Goal: Navigation & Orientation: Find specific page/section

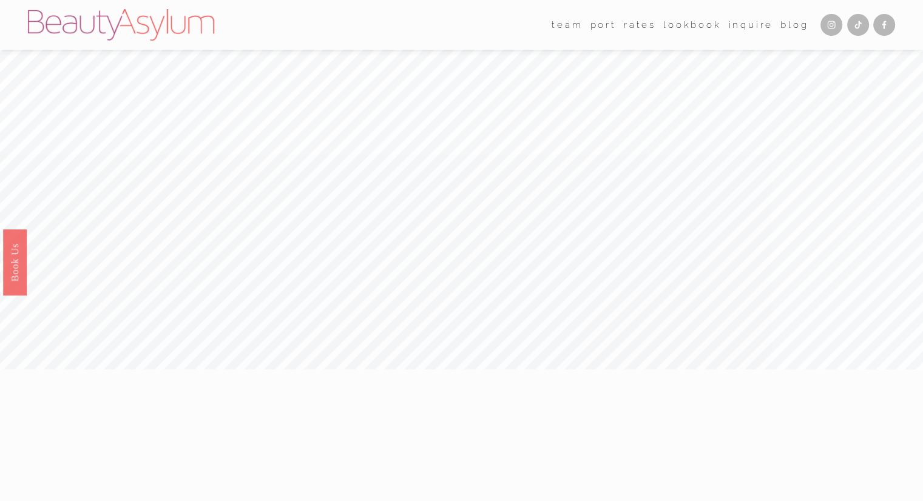
click at [677, 32] on link "Lookbook" at bounding box center [693, 25] width 58 height 18
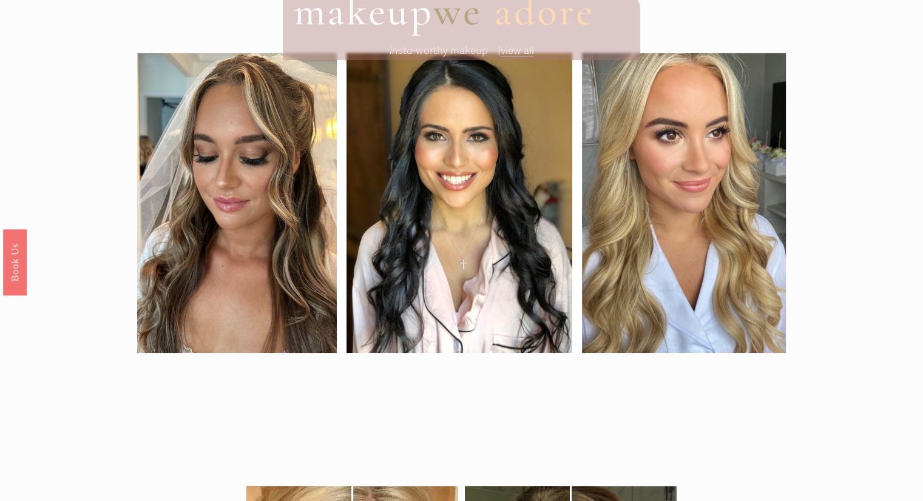
scroll to position [759, 0]
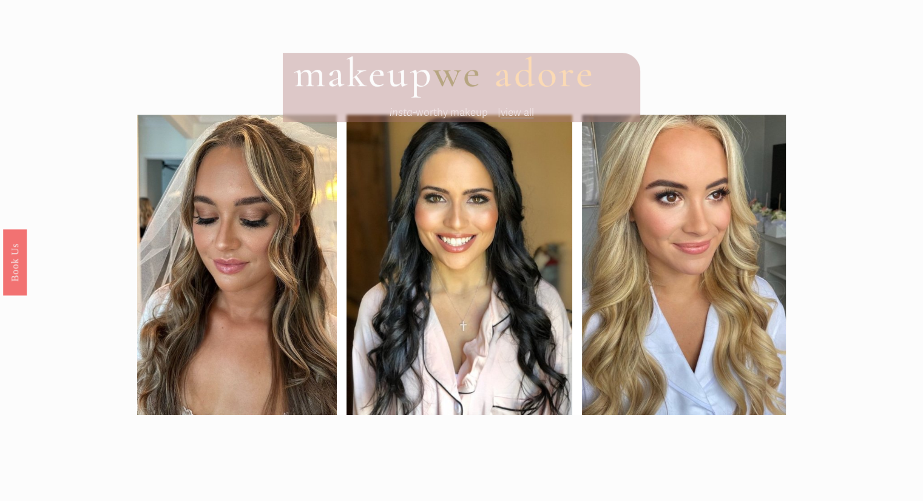
click at [512, 117] on span "view all" at bounding box center [517, 112] width 33 height 13
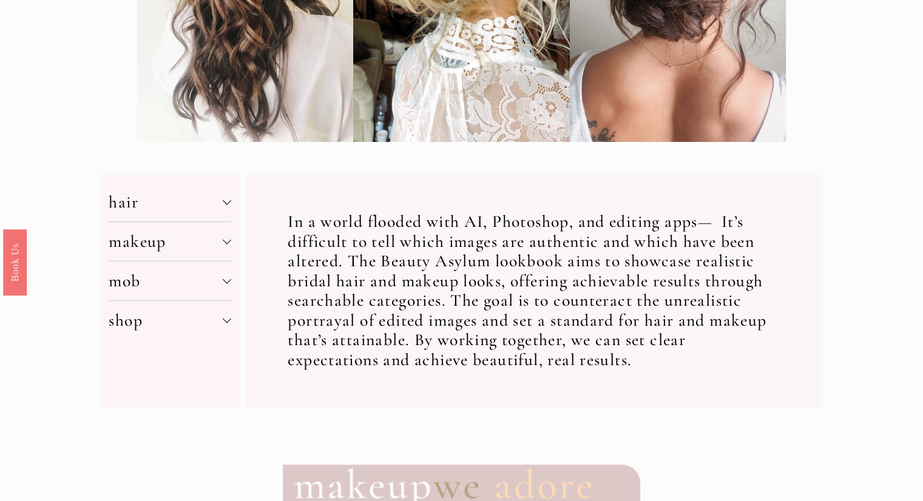
scroll to position [188, 0]
